Goal: Task Accomplishment & Management: Manage account settings

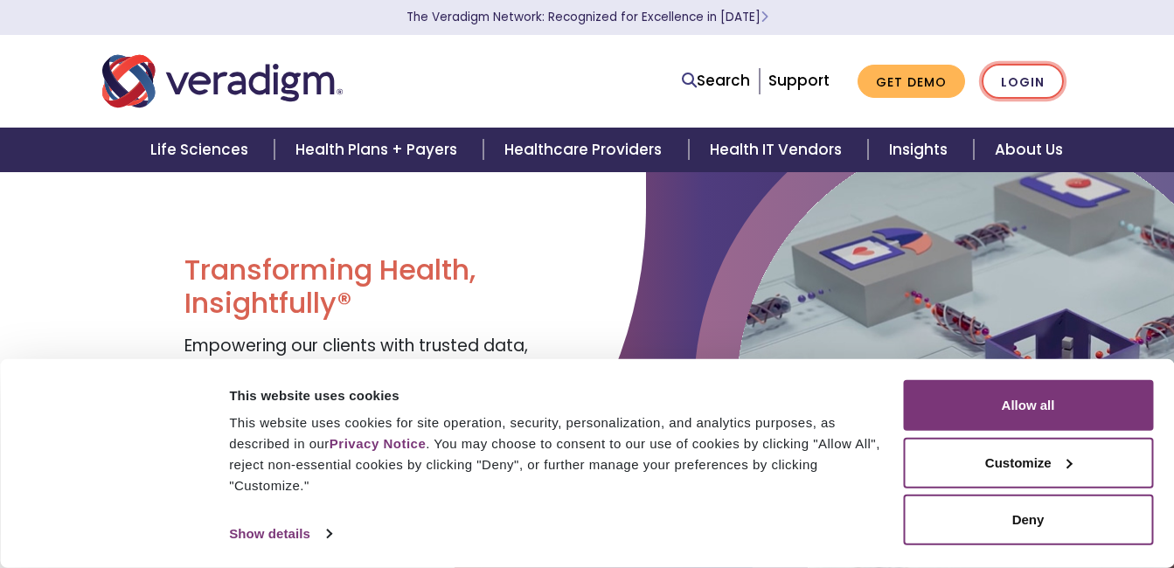
click at [1032, 79] on link "Login" at bounding box center [1022, 82] width 82 height 36
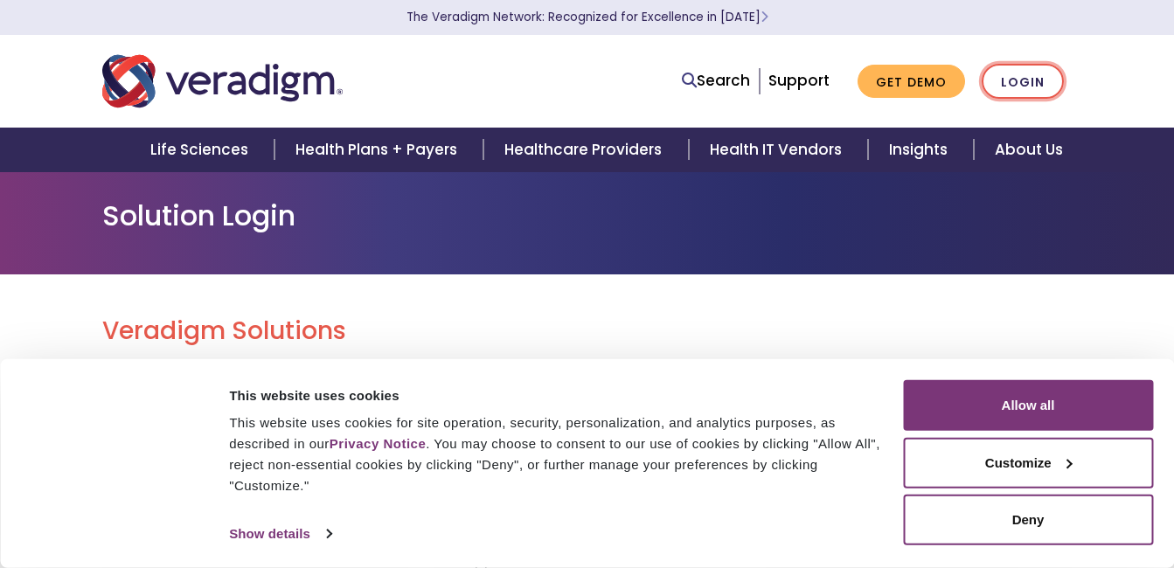
click at [999, 93] on link "Login" at bounding box center [1022, 82] width 82 height 36
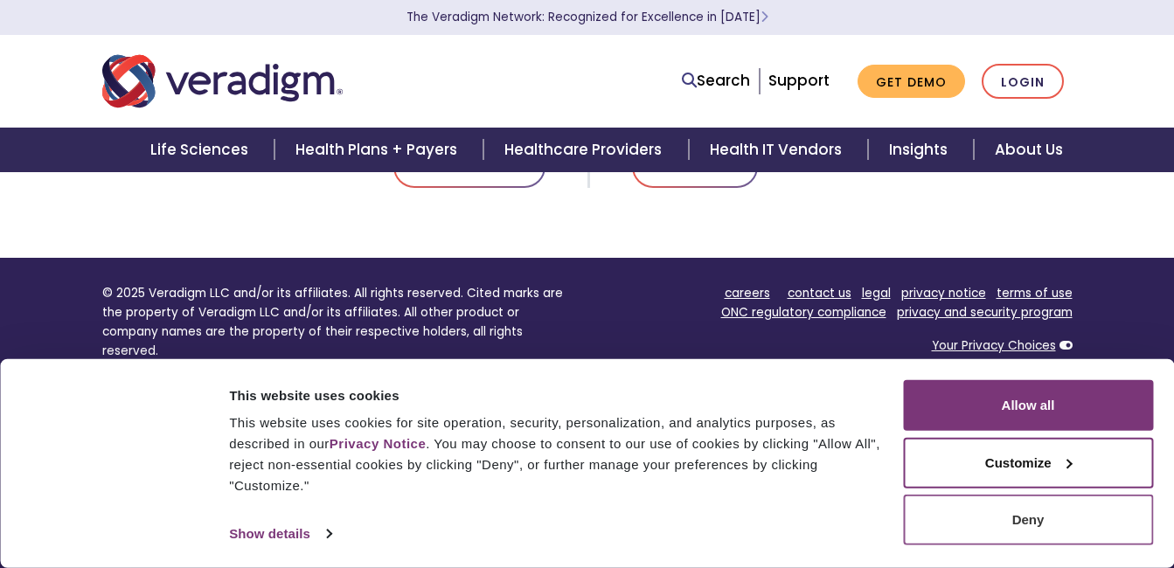
scroll to position [1201, 0]
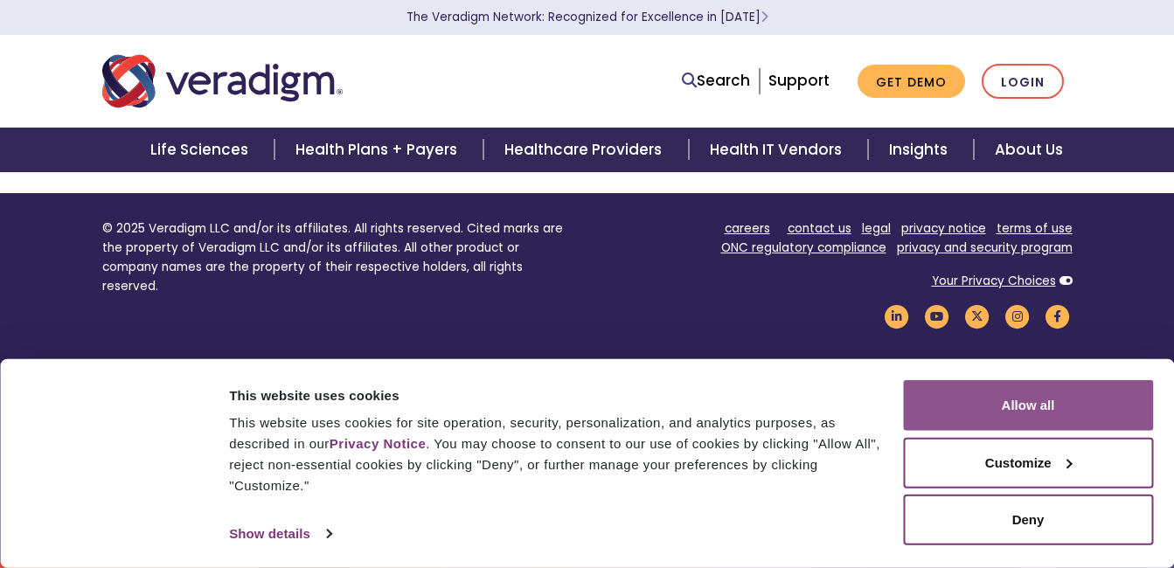
click at [1068, 413] on button "Allow all" at bounding box center [1028, 405] width 250 height 51
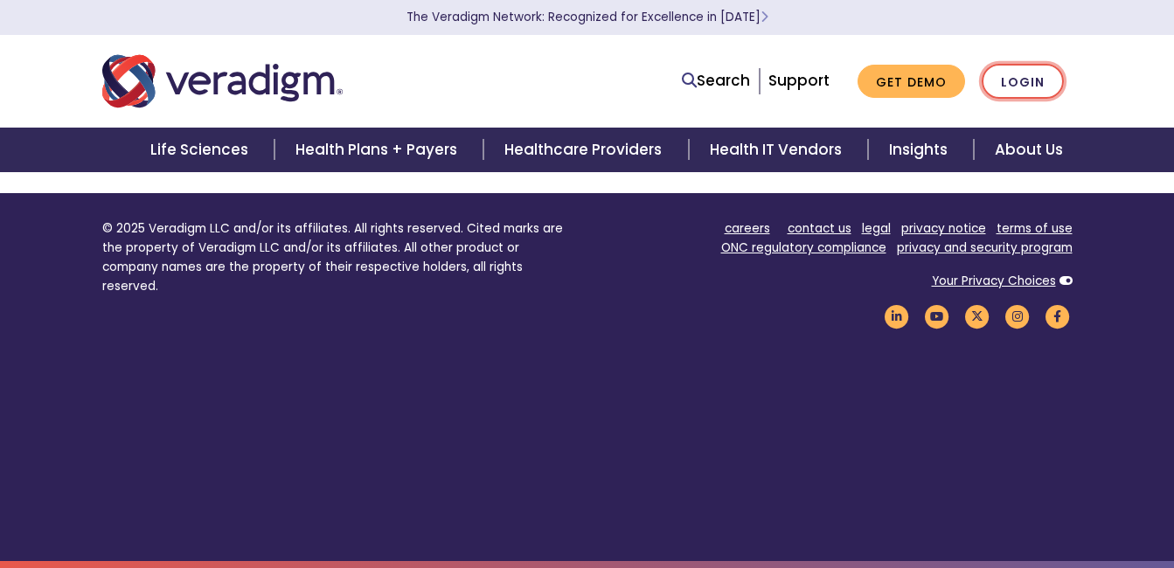
click at [1019, 82] on link "Login" at bounding box center [1022, 82] width 82 height 36
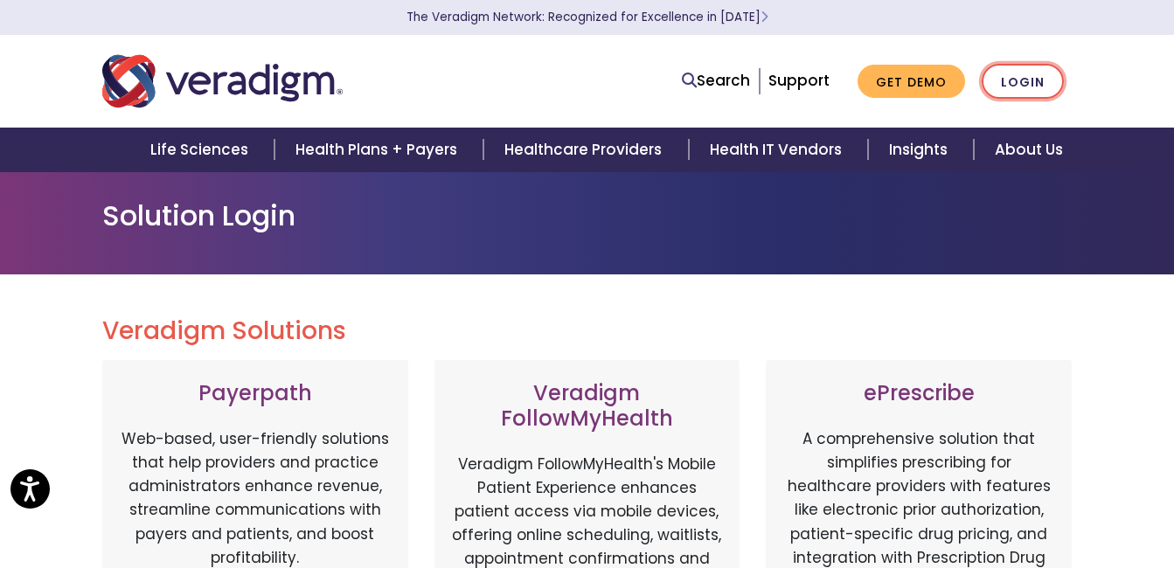
click at [1026, 74] on link "Login" at bounding box center [1022, 82] width 82 height 36
